Goal: Information Seeking & Learning: Learn about a topic

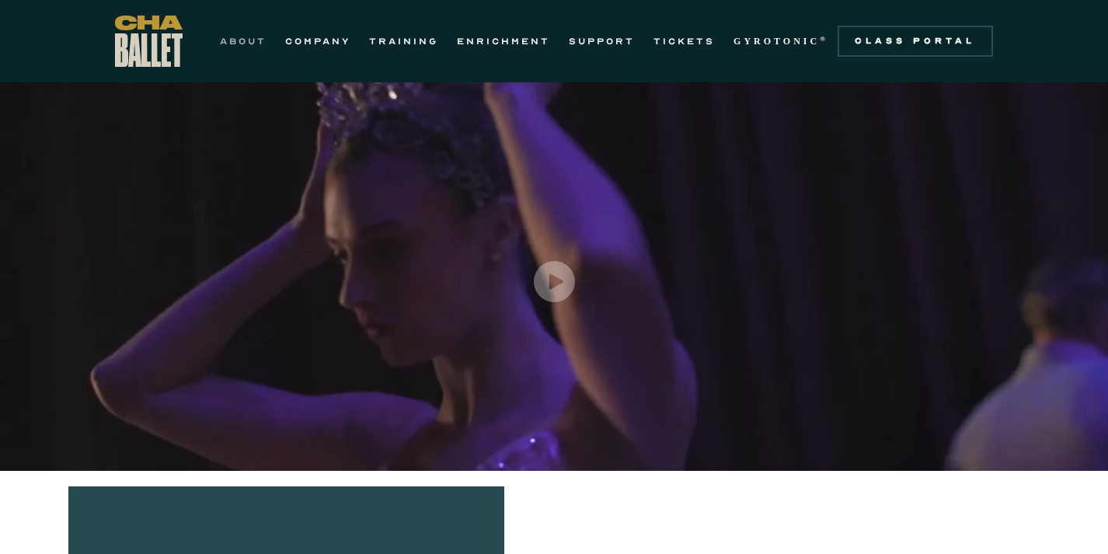
click at [242, 39] on link "ABOUT" at bounding box center [243, 41] width 47 height 19
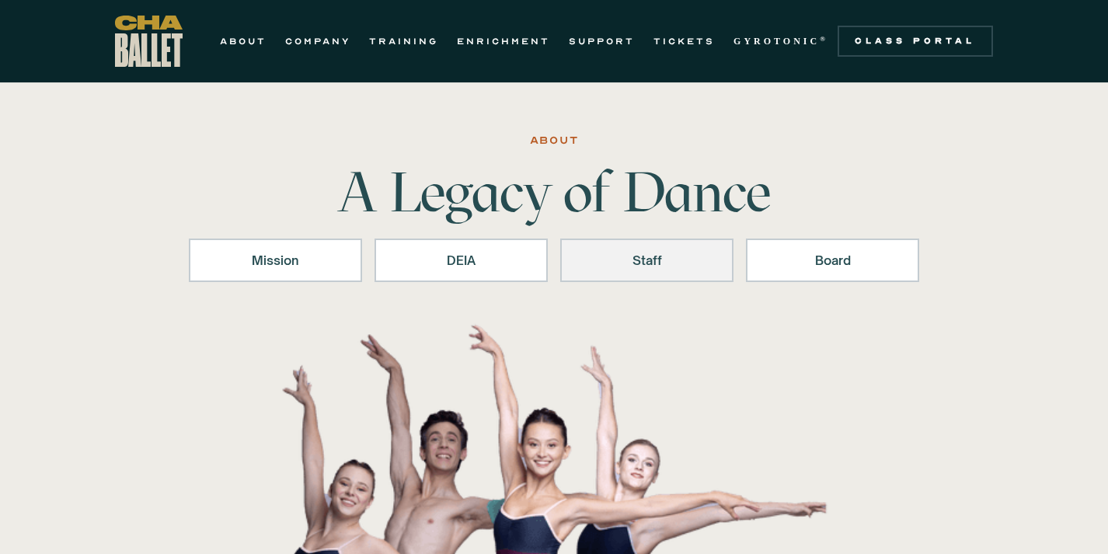
click at [673, 258] on div "Staff" at bounding box center [646, 260] width 133 height 19
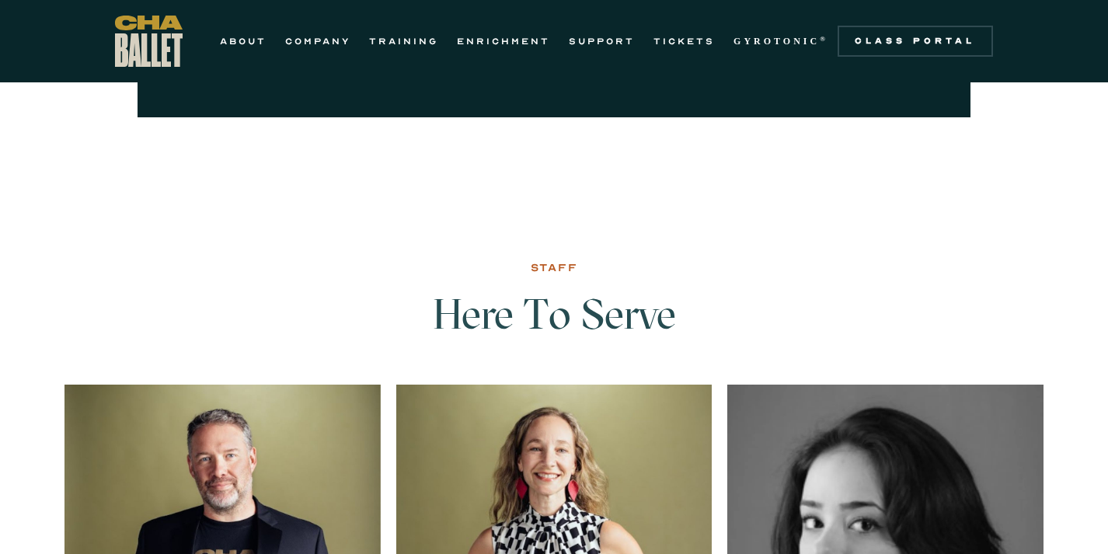
scroll to position [1896, 0]
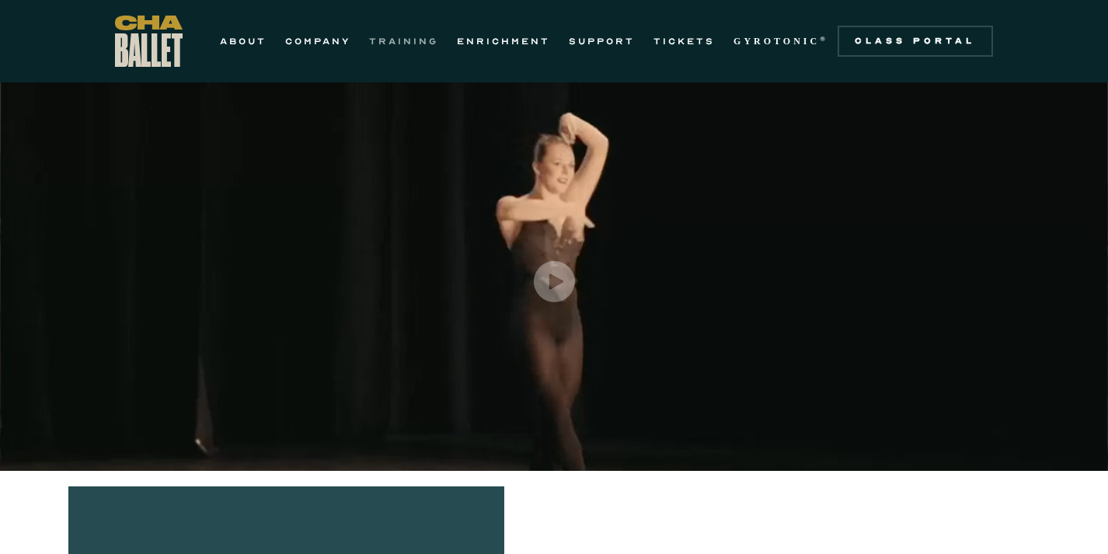
click at [398, 40] on link "TRAINING" at bounding box center [403, 41] width 69 height 19
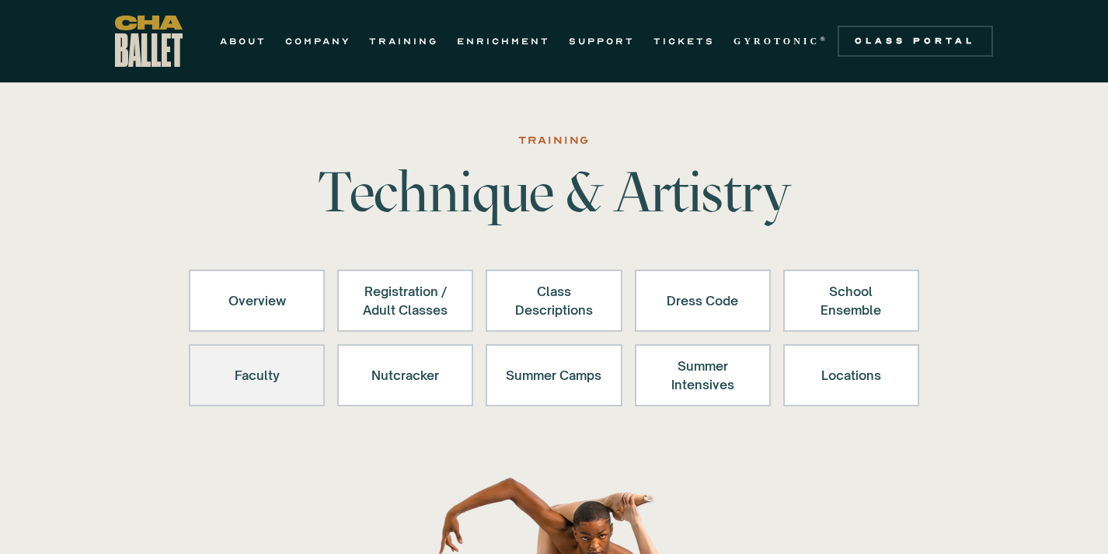
click at [269, 383] on div "Faculty" at bounding box center [257, 375] width 96 height 37
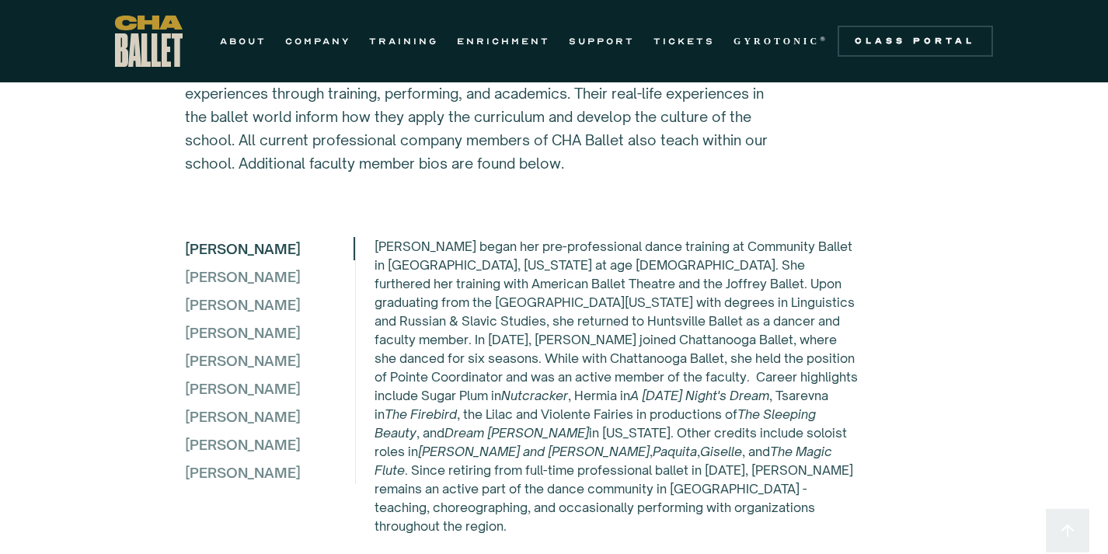
scroll to position [4213, 0]
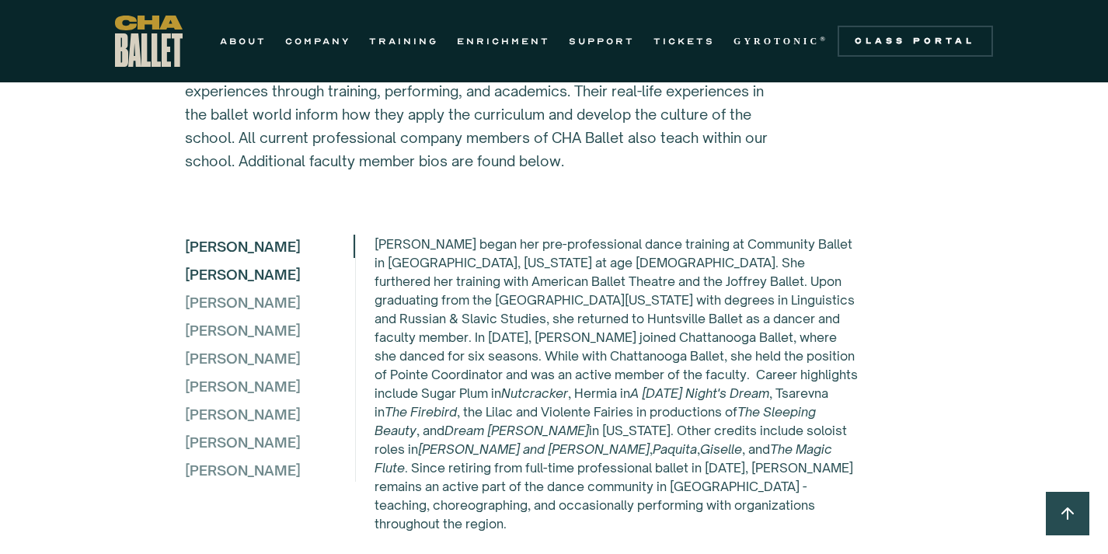
click at [203, 286] on div "[PERSON_NAME]" at bounding box center [269, 274] width 169 height 23
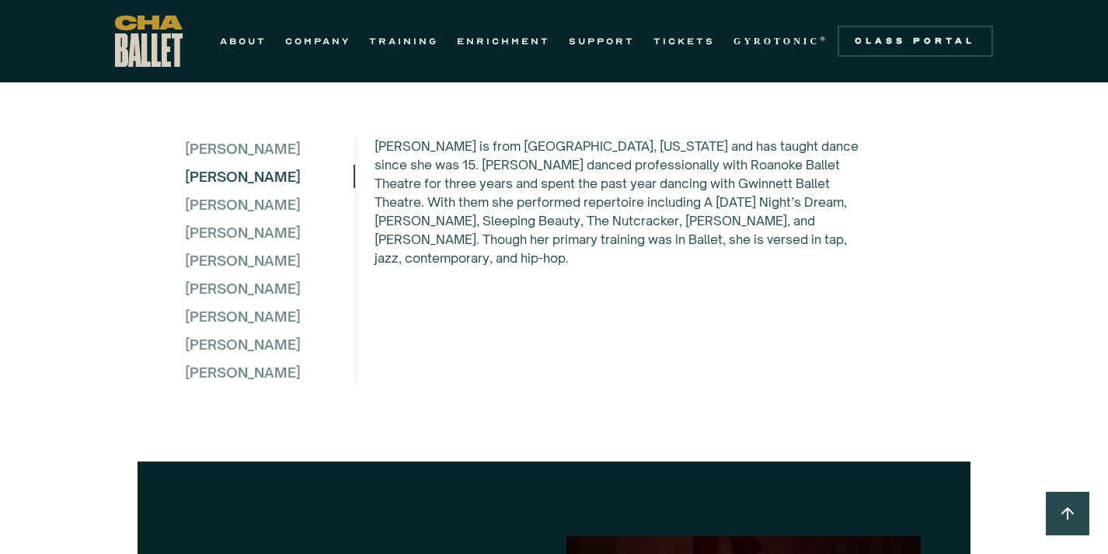
scroll to position [4320, 0]
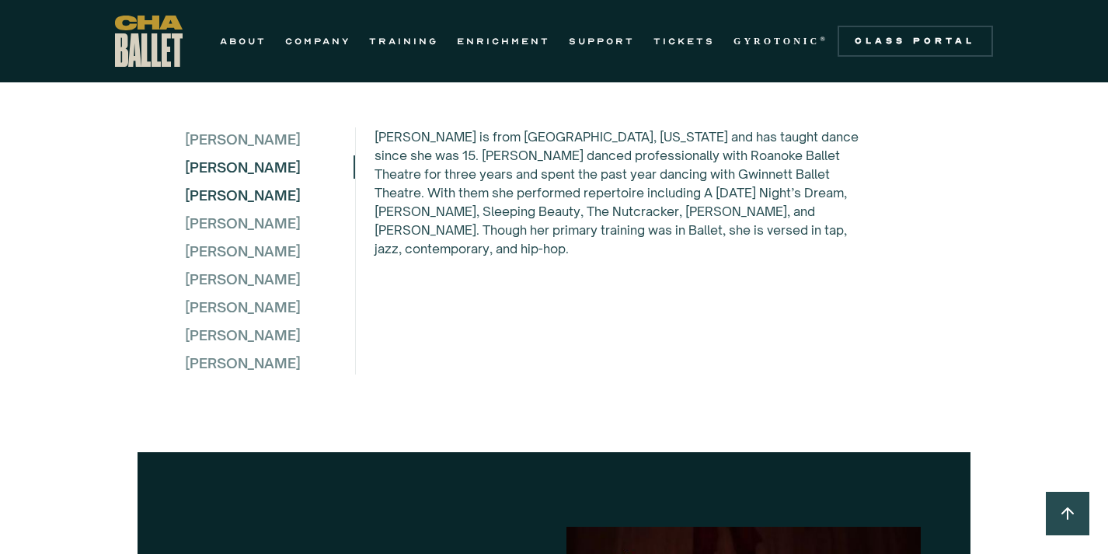
click at [273, 207] on div "Lydia Campbell" at bounding box center [269, 194] width 169 height 23
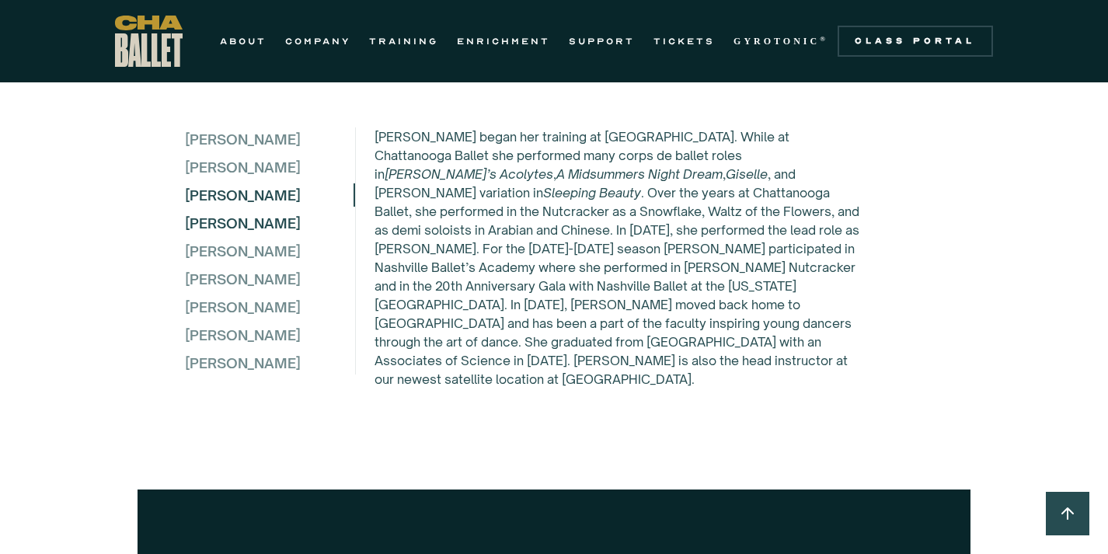
click at [242, 235] on div "Dillon Davis" at bounding box center [269, 222] width 169 height 23
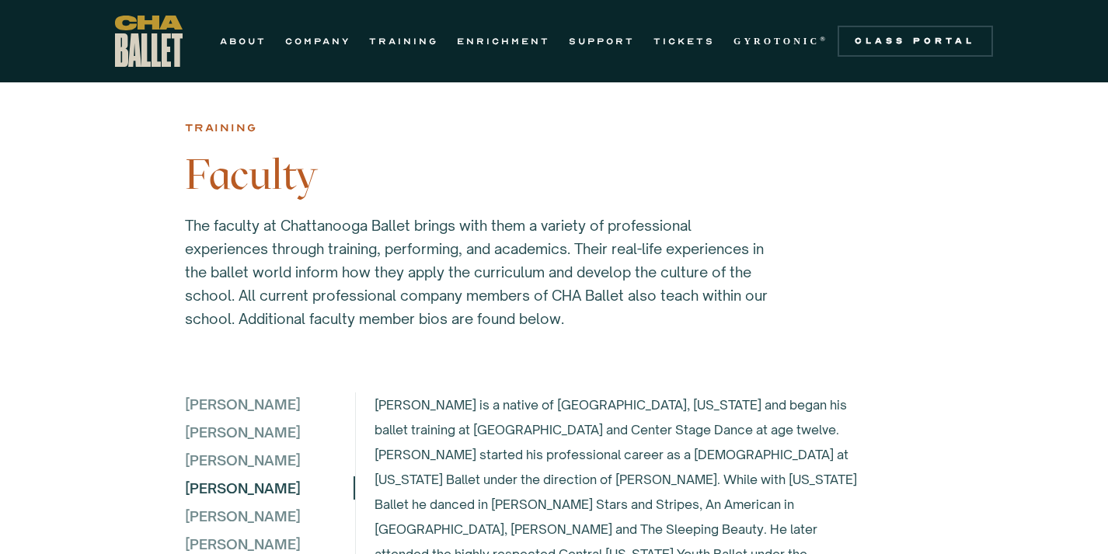
scroll to position [3954, 0]
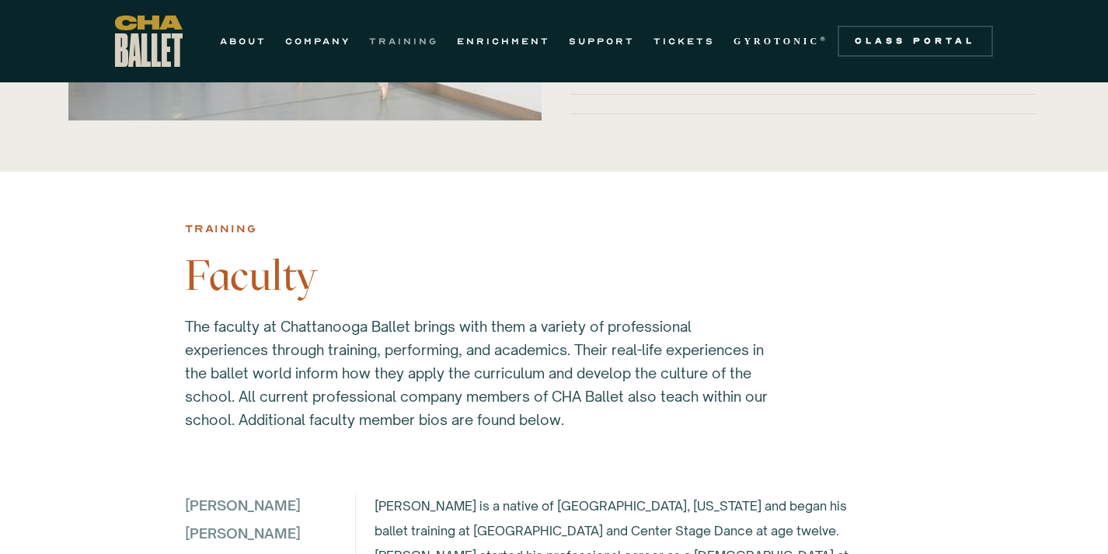
click at [410, 45] on link "TRAINING" at bounding box center [403, 41] width 69 height 19
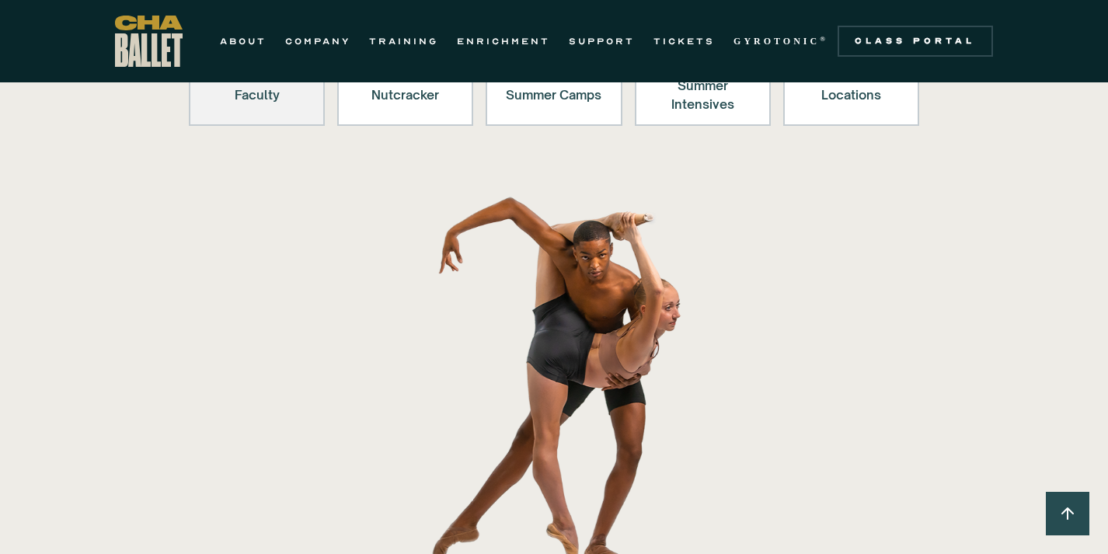
scroll to position [175, 0]
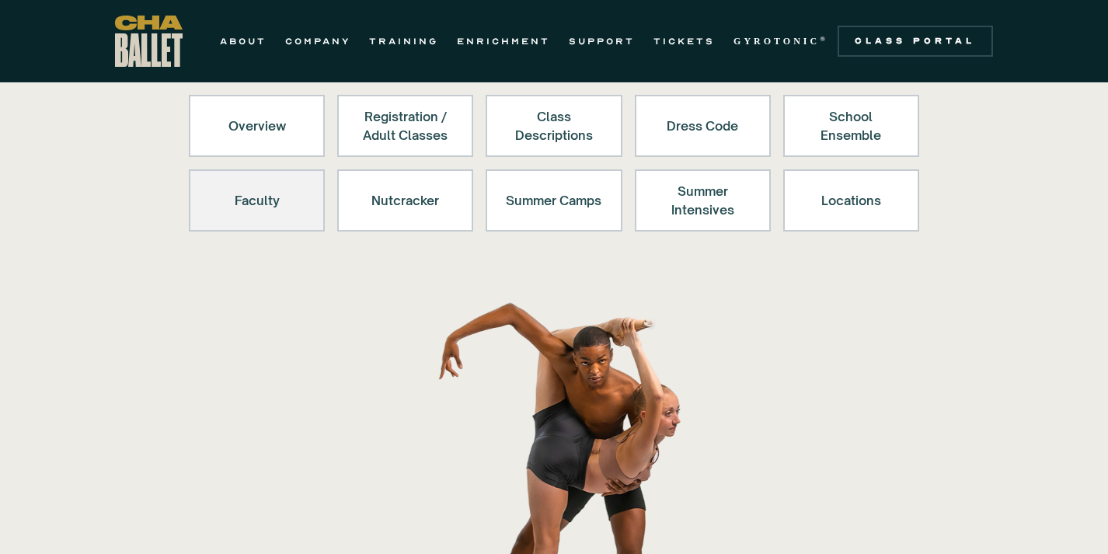
click at [278, 194] on div "Faculty" at bounding box center [257, 200] width 96 height 37
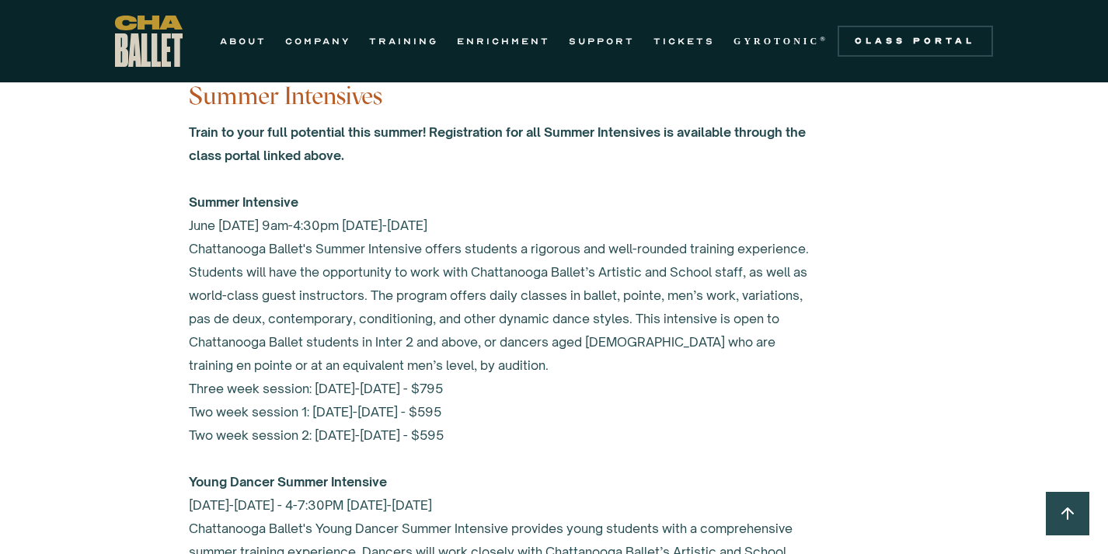
scroll to position [6435, 0]
